Goal: Task Accomplishment & Management: Use online tool/utility

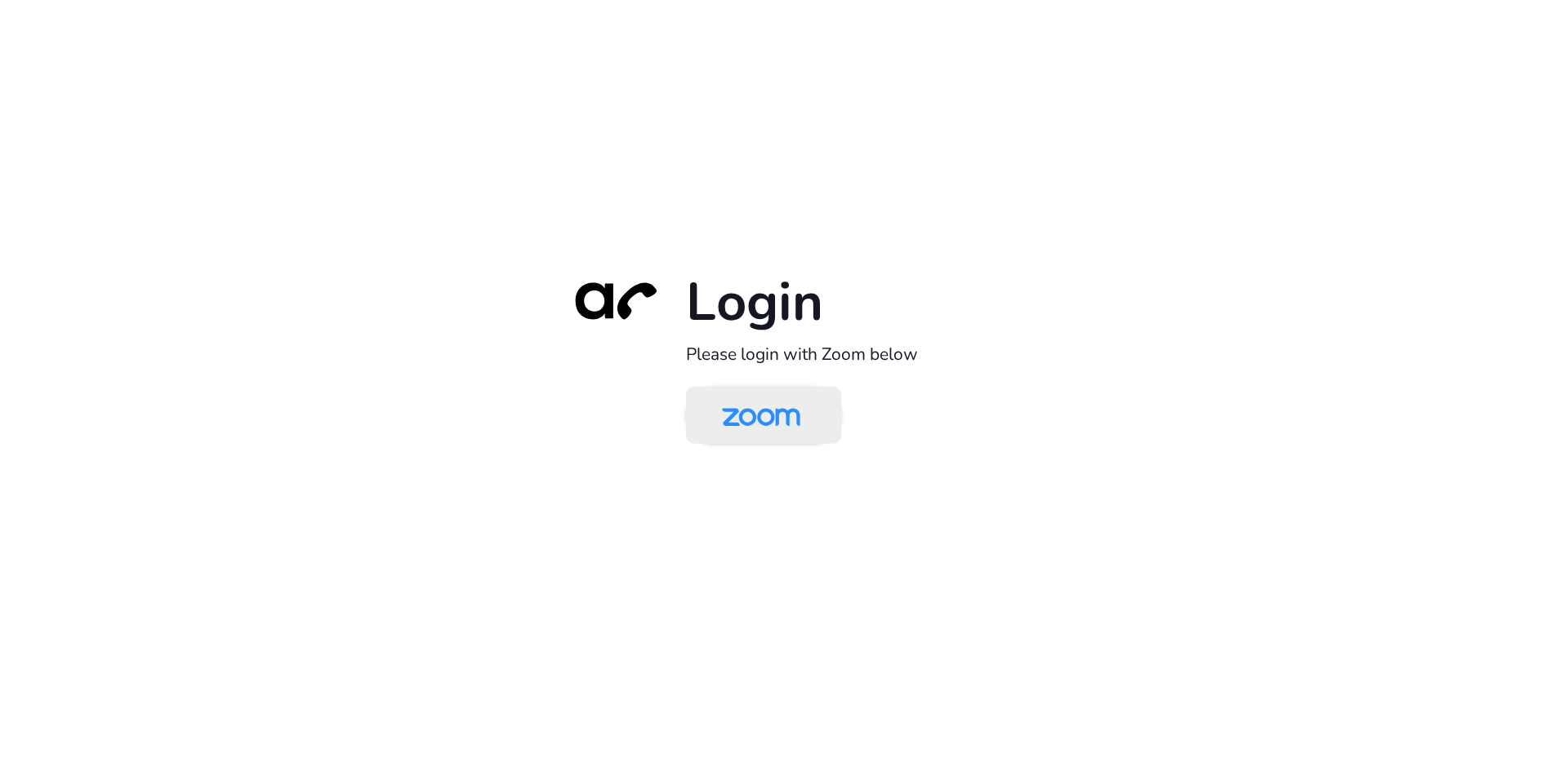
click at [754, 413] on img at bounding box center [761, 416] width 113 height 53
click at [821, 434] on link at bounding box center [763, 416] width 155 height 58
click at [728, 399] on img at bounding box center [761, 416] width 113 height 53
drag, startPoint x: 0, startPoint y: 0, endPoint x: 778, endPoint y: 426, distance: 887.0
click at [778, 426] on img at bounding box center [761, 416] width 113 height 53
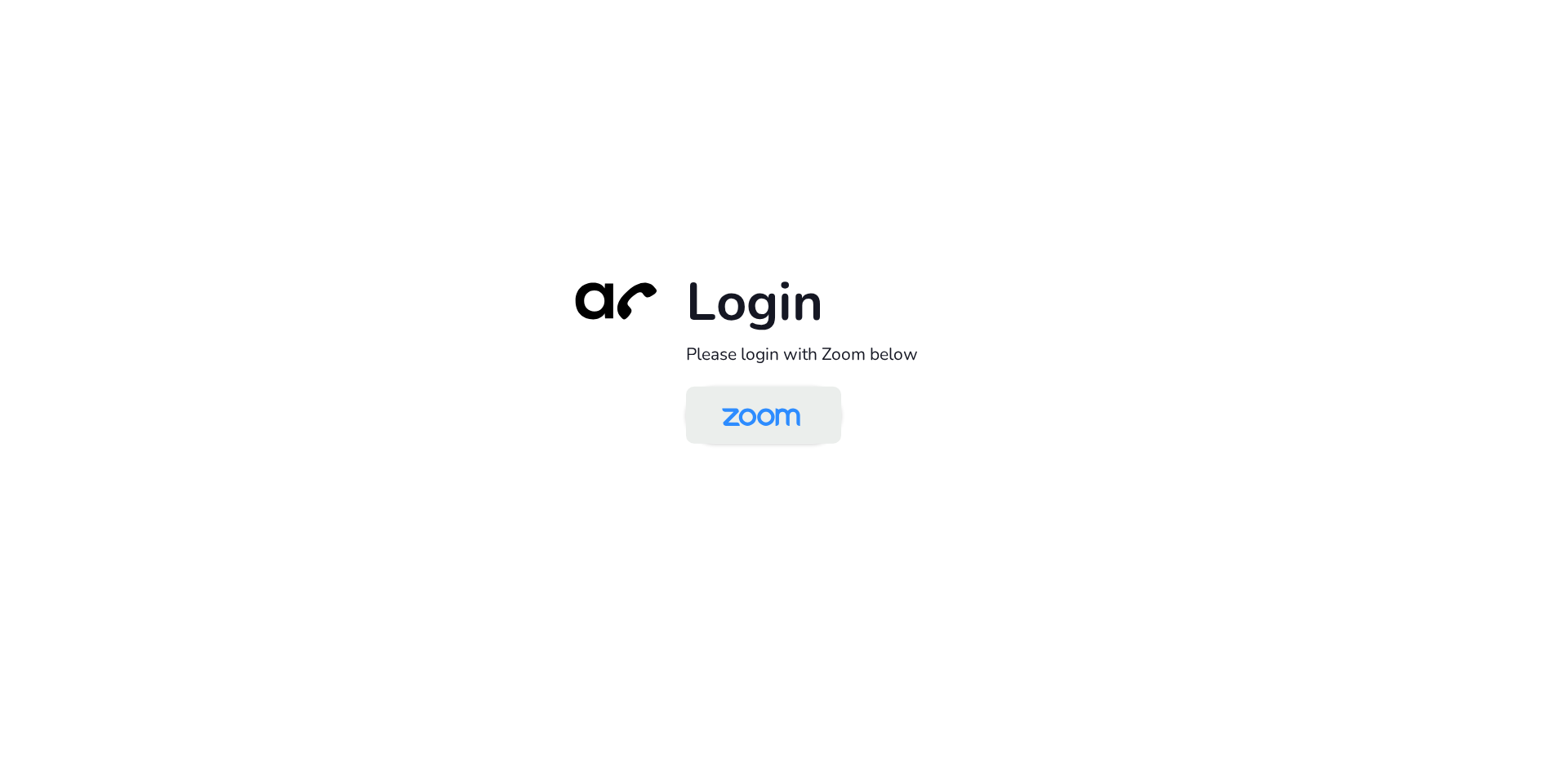
click at [757, 389] on link at bounding box center [763, 416] width 155 height 58
click at [710, 416] on img at bounding box center [761, 416] width 113 height 53
click at [835, 407] on link at bounding box center [763, 416] width 155 height 58
click at [784, 406] on img at bounding box center [761, 416] width 113 height 53
click at [806, 431] on img at bounding box center [761, 416] width 113 height 53
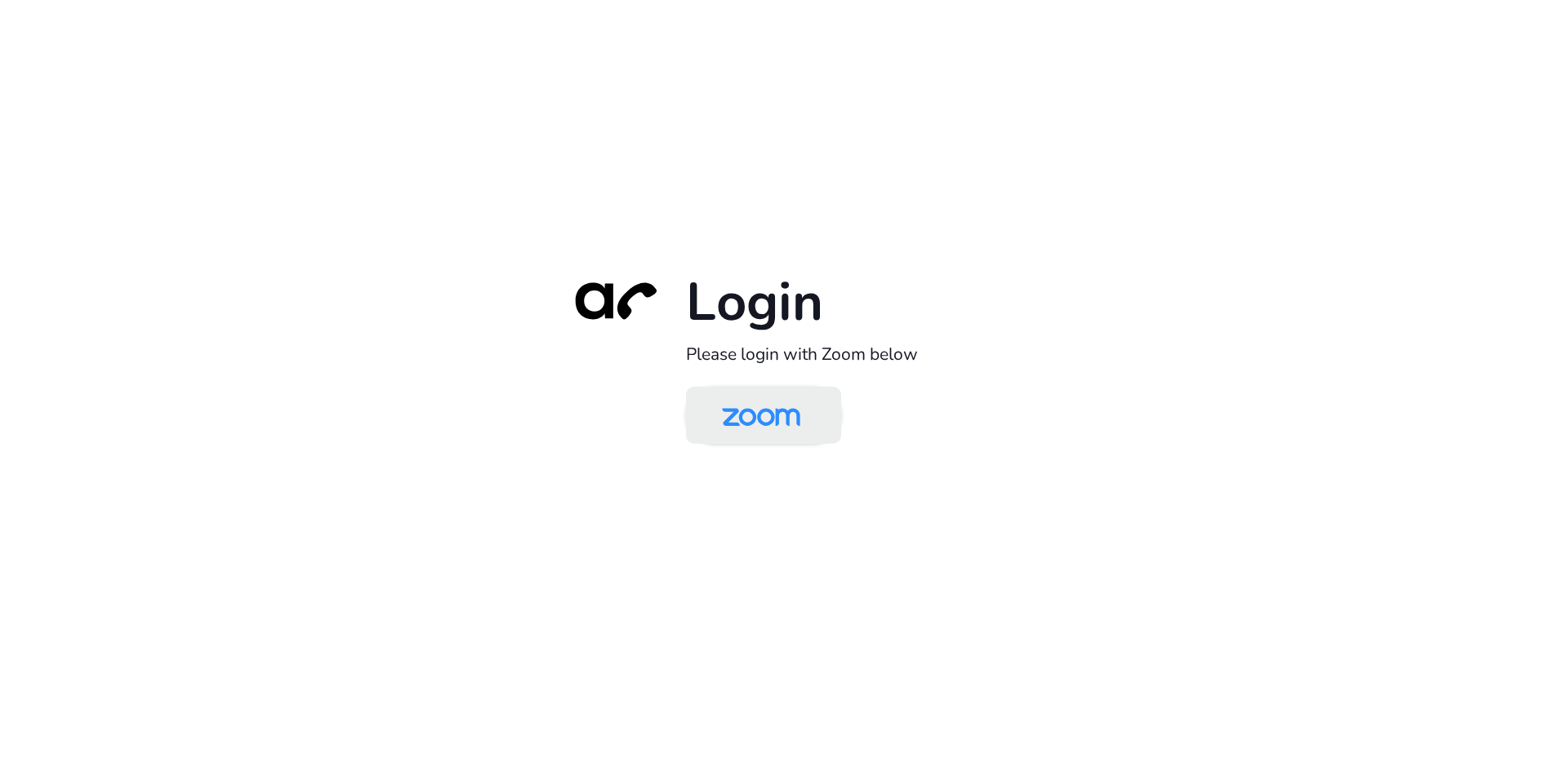
drag, startPoint x: 0, startPoint y: 0, endPoint x: 788, endPoint y: 414, distance: 890.1
click at [788, 414] on img at bounding box center [761, 416] width 113 height 53
